Goal: Use online tool/utility: Utilize a website feature to perform a specific function

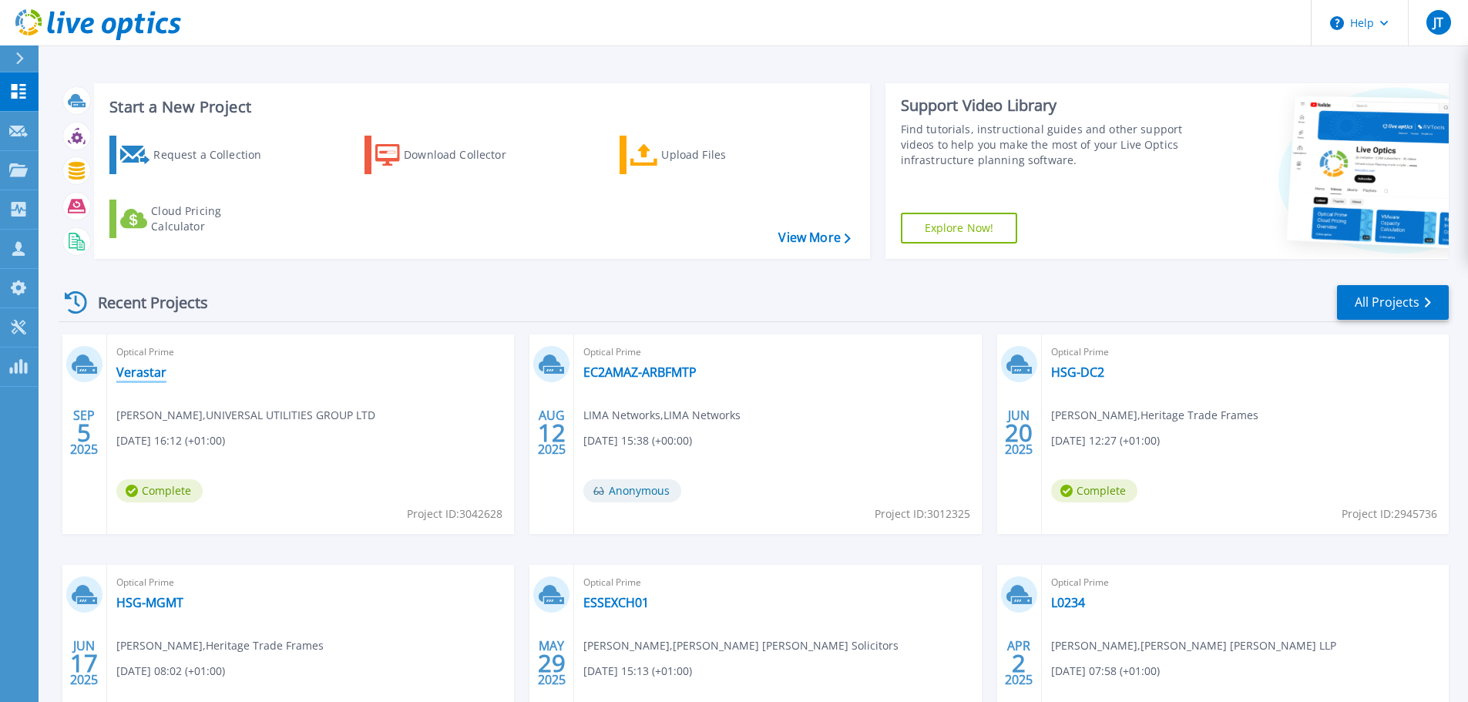
click at [149, 380] on link "Verastar" at bounding box center [141, 371] width 50 height 15
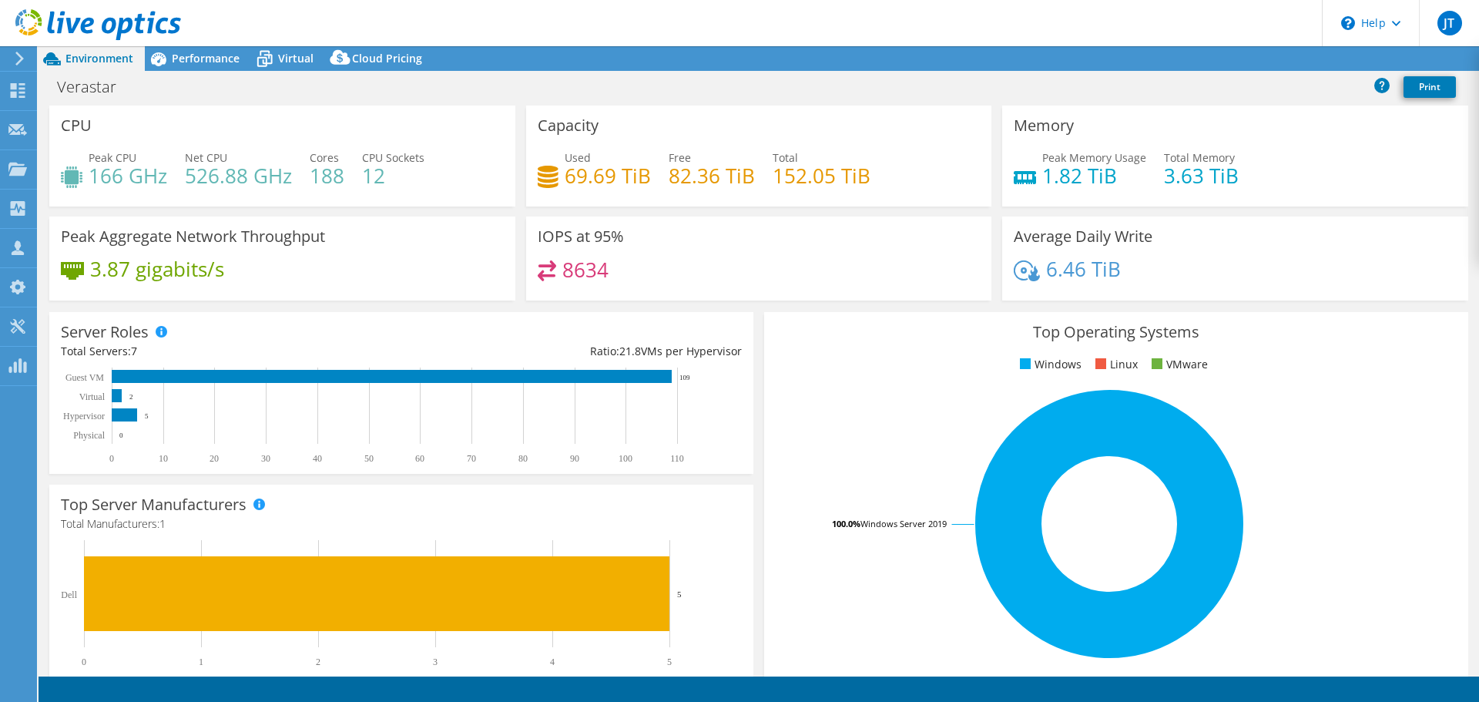
select select "USD"
click at [275, 65] on icon at bounding box center [264, 58] width 27 height 27
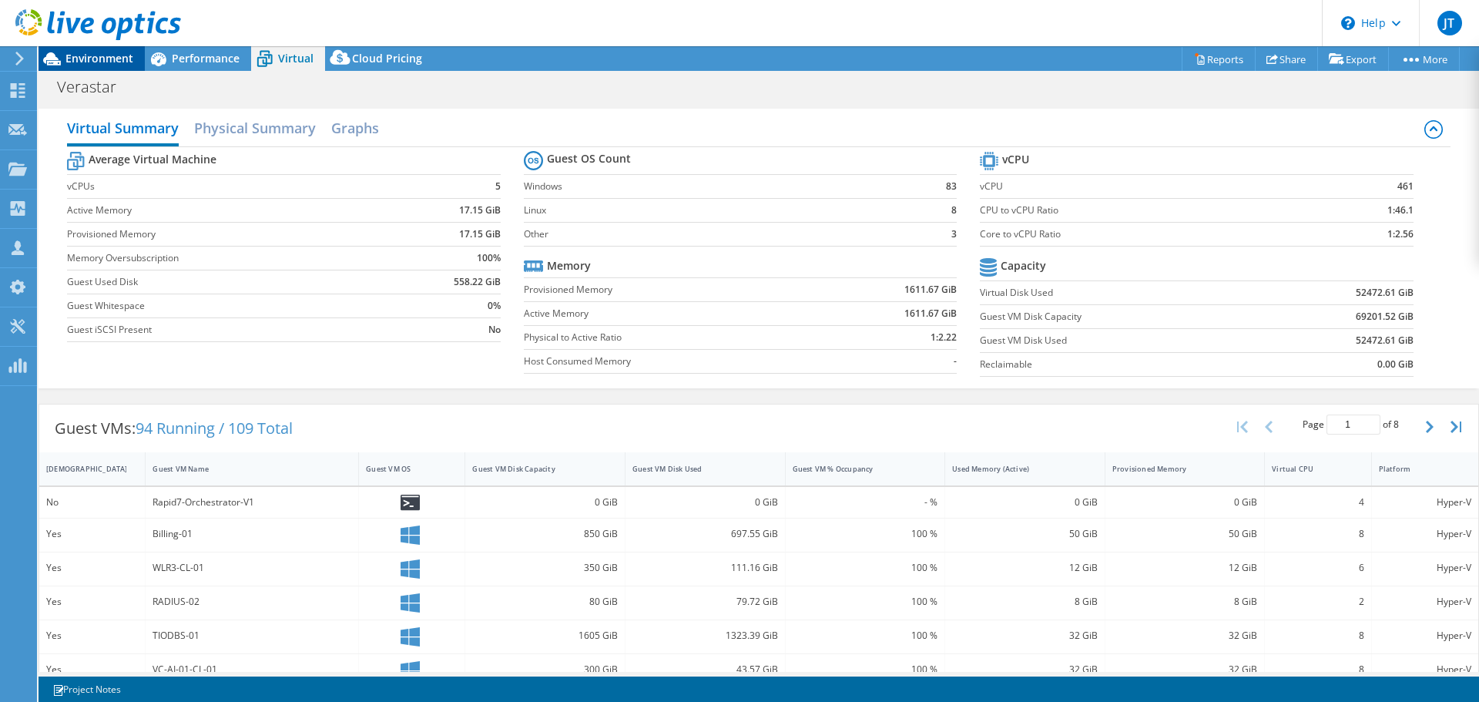
click at [113, 55] on span "Environment" at bounding box center [99, 58] width 68 height 15
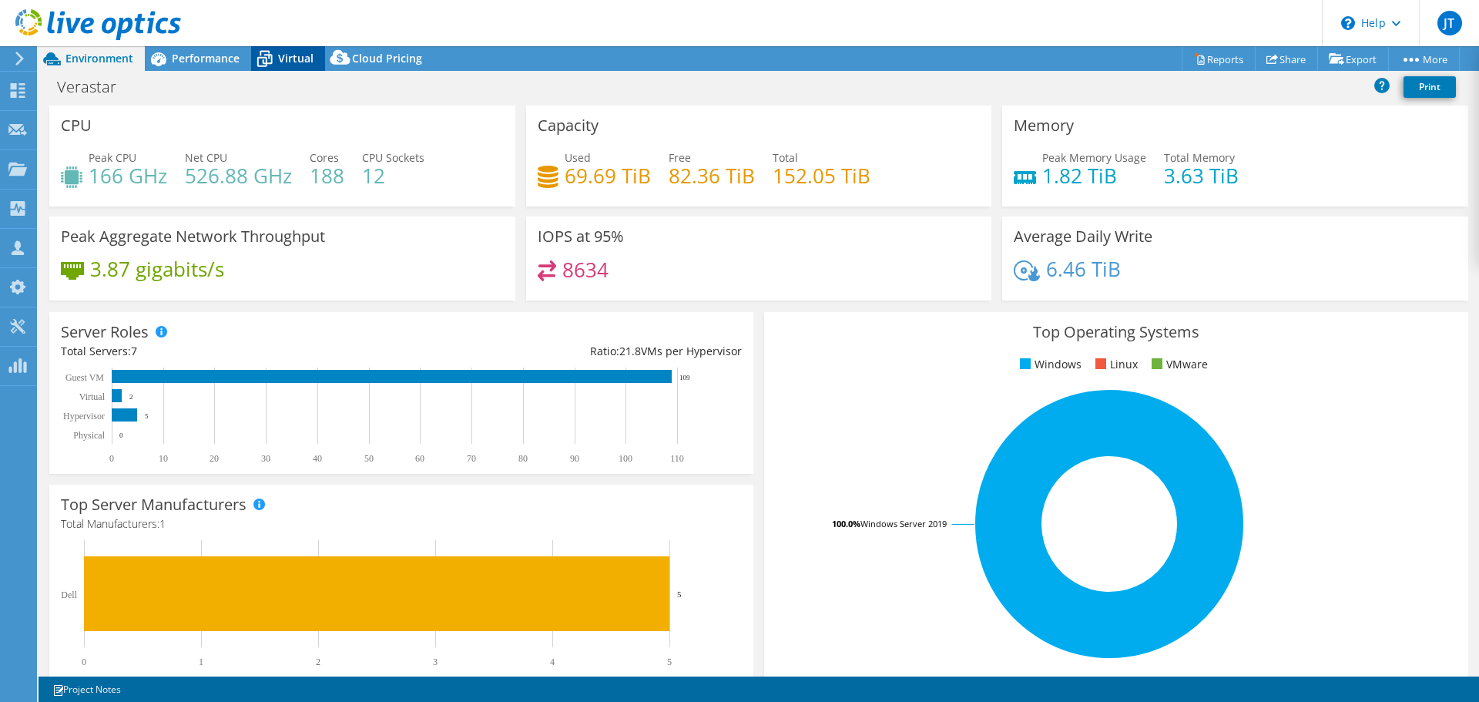
click at [294, 59] on span "Virtual" at bounding box center [295, 58] width 35 height 15
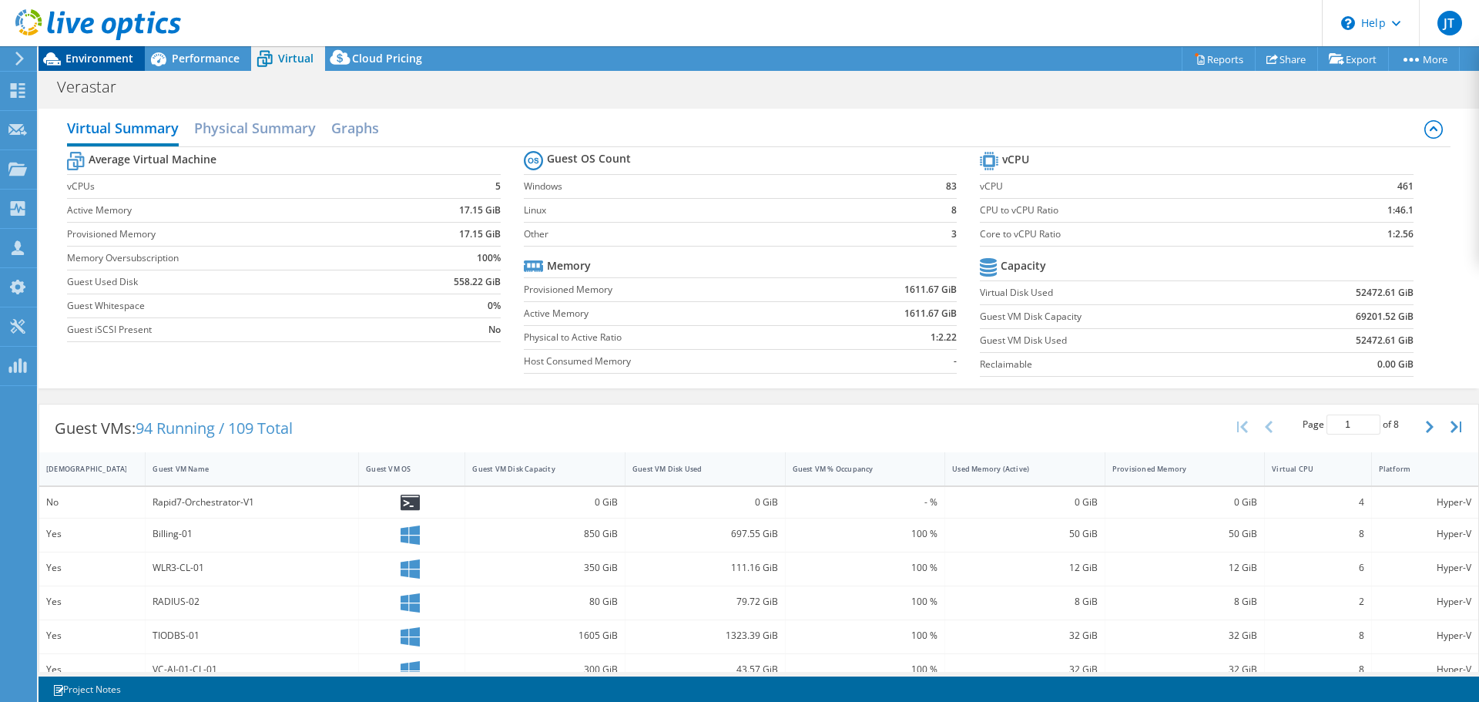
click at [116, 65] on span "Environment" at bounding box center [99, 58] width 68 height 15
